Goal: Task Accomplishment & Management: Manage account settings

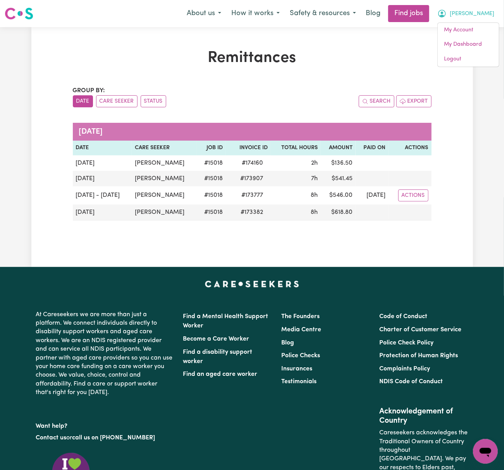
drag, startPoint x: 0, startPoint y: 0, endPoint x: 493, endPoint y: 15, distance: 493.7
click at [493, 15] on span "[PERSON_NAME]" at bounding box center [472, 14] width 45 height 9
click at [483, 13] on button "[PERSON_NAME]" at bounding box center [466, 13] width 67 height 16
click at [470, 57] on link "Logout" at bounding box center [468, 59] width 61 height 15
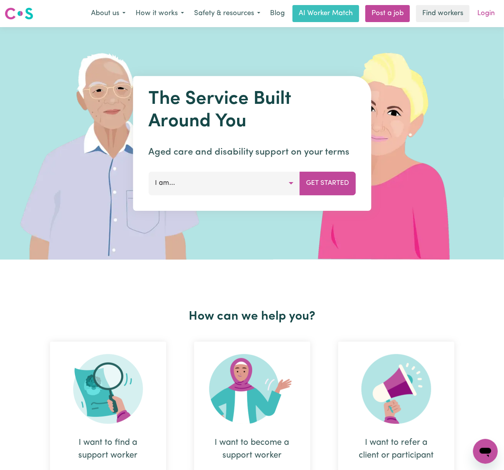
click at [481, 20] on link "Login" at bounding box center [486, 13] width 27 height 17
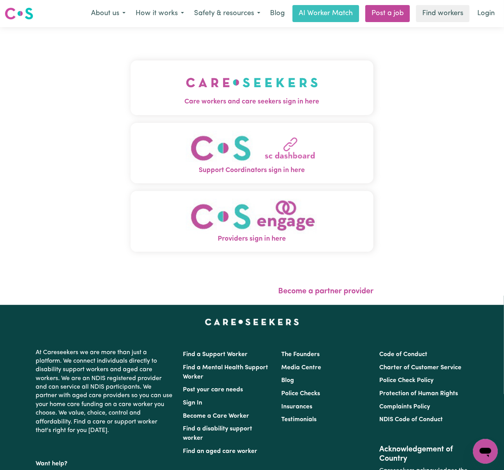
click at [186, 86] on img "Care workers and care seekers sign in here" at bounding box center [252, 82] width 132 height 29
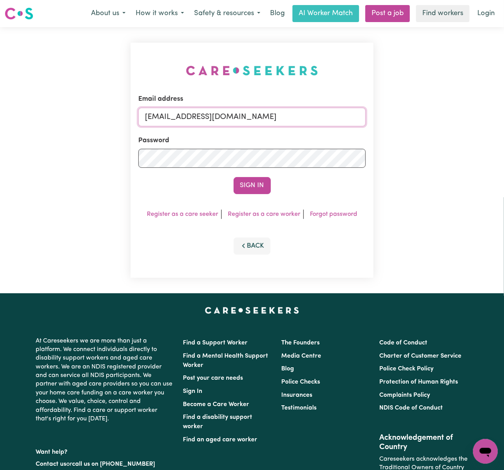
drag, startPoint x: 182, startPoint y: 120, endPoint x: 188, endPoint y: 123, distance: 7.3
click at [182, 120] on input "[EMAIL_ADDRESS][DOMAIN_NAME]" at bounding box center [252, 117] width 228 height 19
drag, startPoint x: 188, startPoint y: 113, endPoint x: 373, endPoint y: 116, distance: 184.9
click at [373, 116] on div "Email address [EMAIL_ADDRESS][DOMAIN_NAME] Password Sign In Register as a care …" at bounding box center [252, 160] width 243 height 235
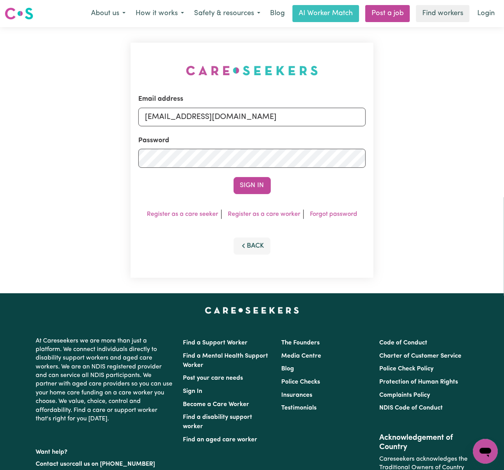
type input "[EMAIL_ADDRESS][DOMAIN_NAME]"
click at [234, 177] on button "Sign In" at bounding box center [252, 185] width 37 height 17
